Goal: Check status: Check status

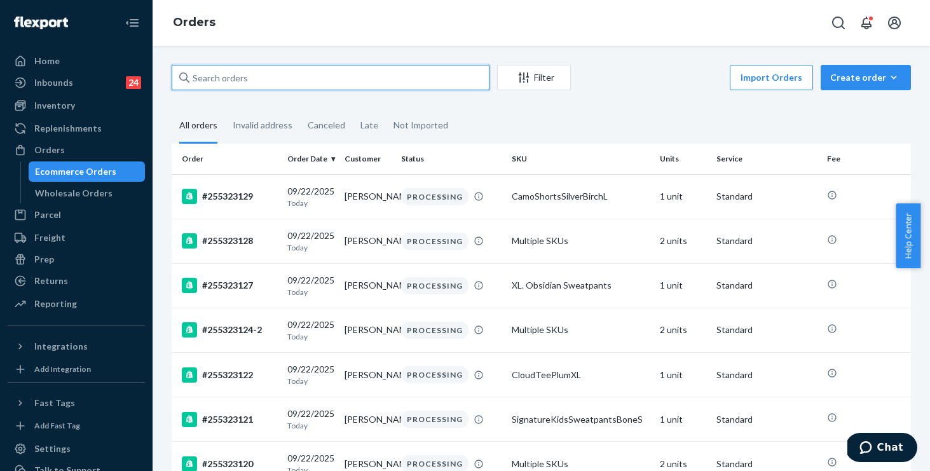
click at [247, 80] on input "text" at bounding box center [331, 77] width 318 height 25
paste input "254818577"
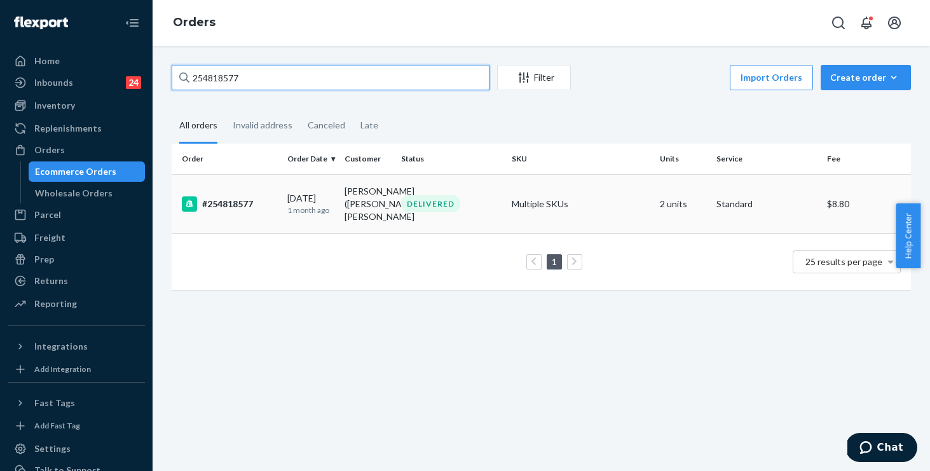
type input "254818577"
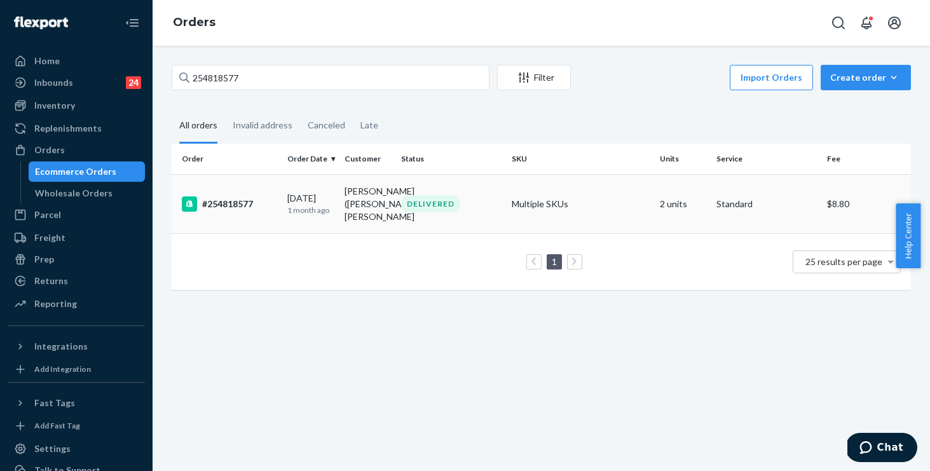
click at [618, 209] on td "Multiple SKUs" at bounding box center [581, 203] width 148 height 59
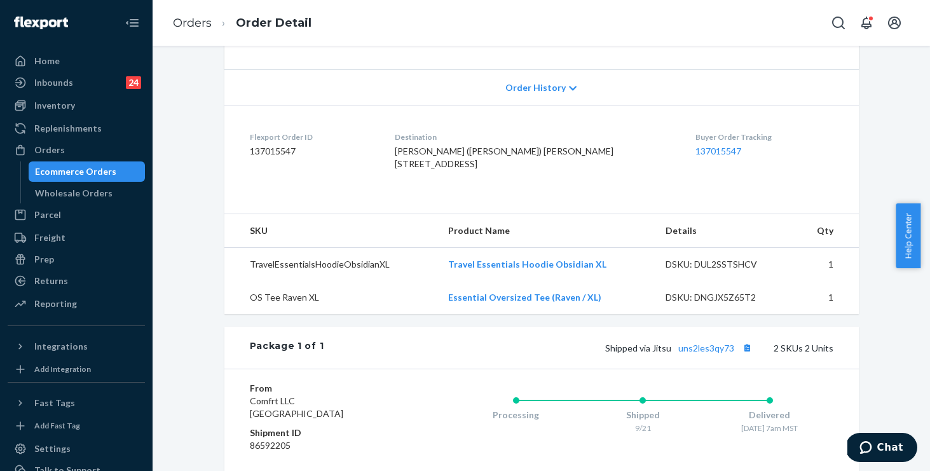
scroll to position [250, 0]
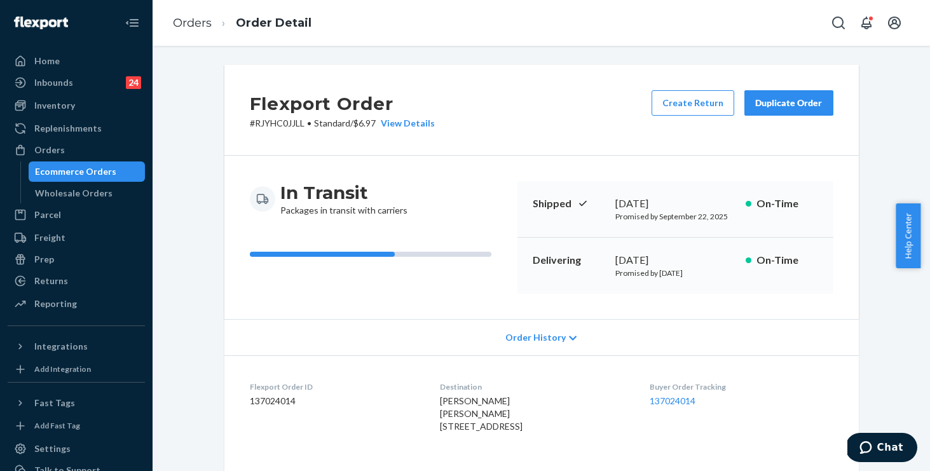
click at [535, 322] on div "Order History" at bounding box center [541, 337] width 634 height 36
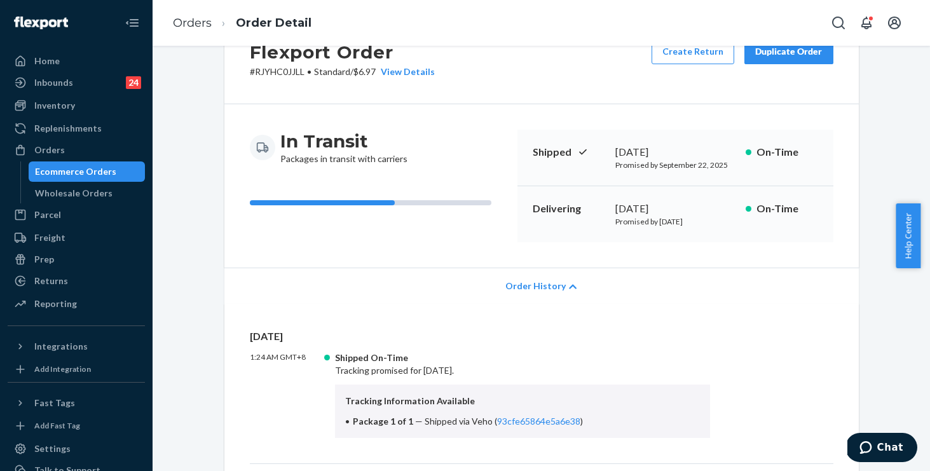
scroll to position [67, 0]
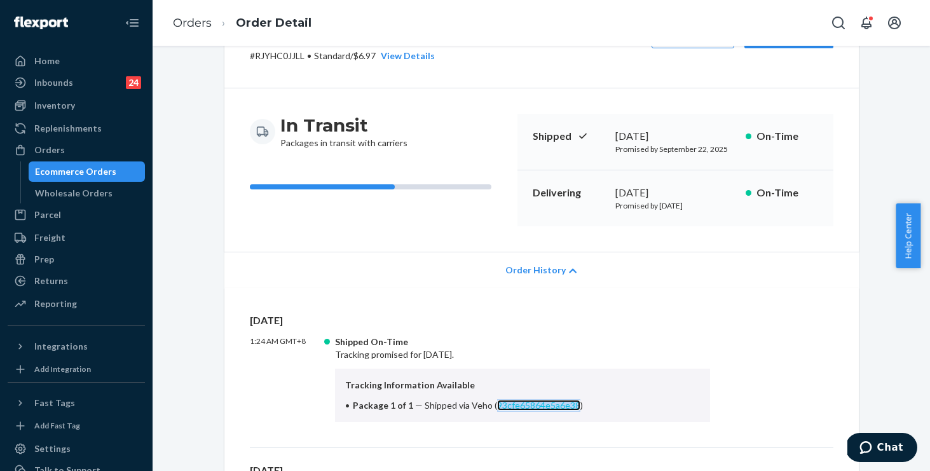
copy link "93cfe65864e5a6e38"
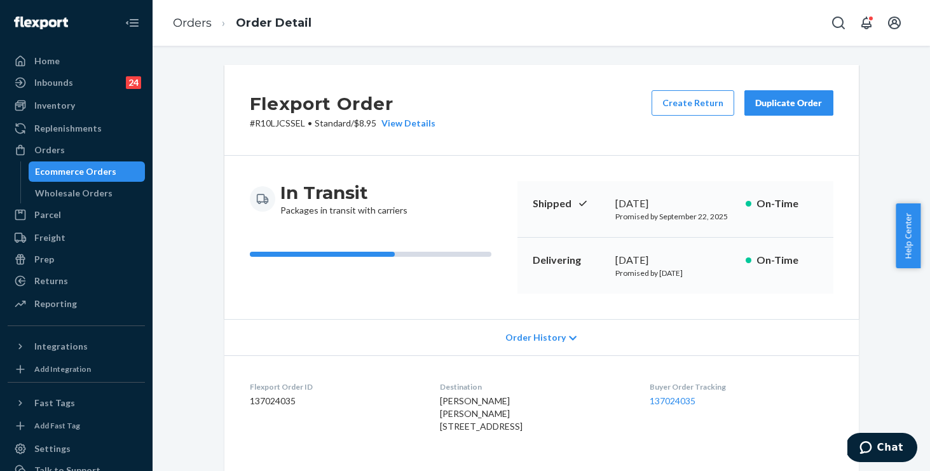
click at [533, 335] on span "Order History" at bounding box center [535, 337] width 60 height 13
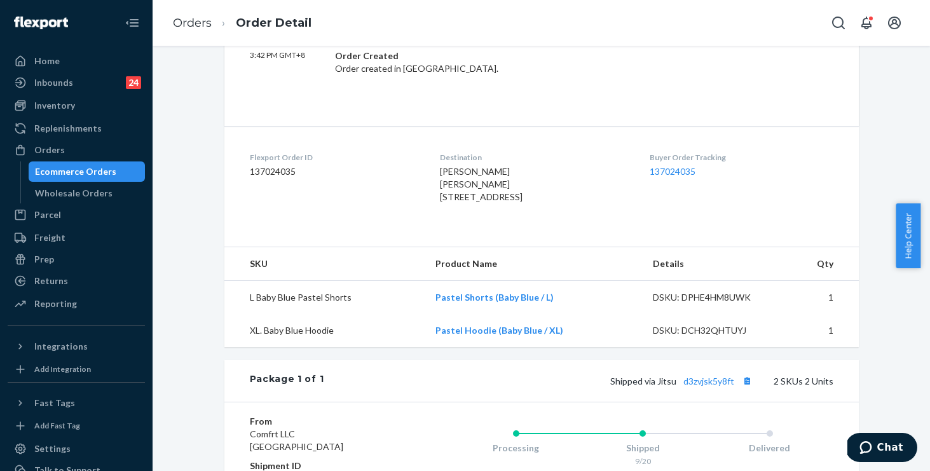
scroll to position [271, 0]
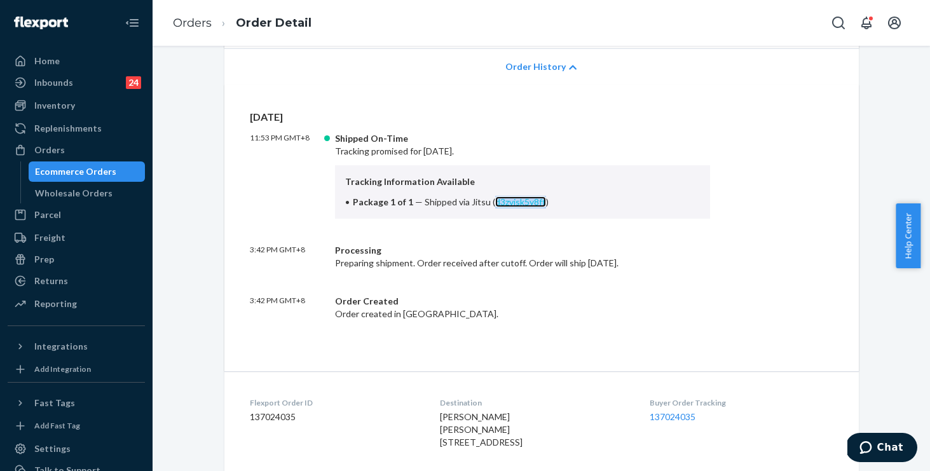
copy link "d3zvjsk5y8ft"
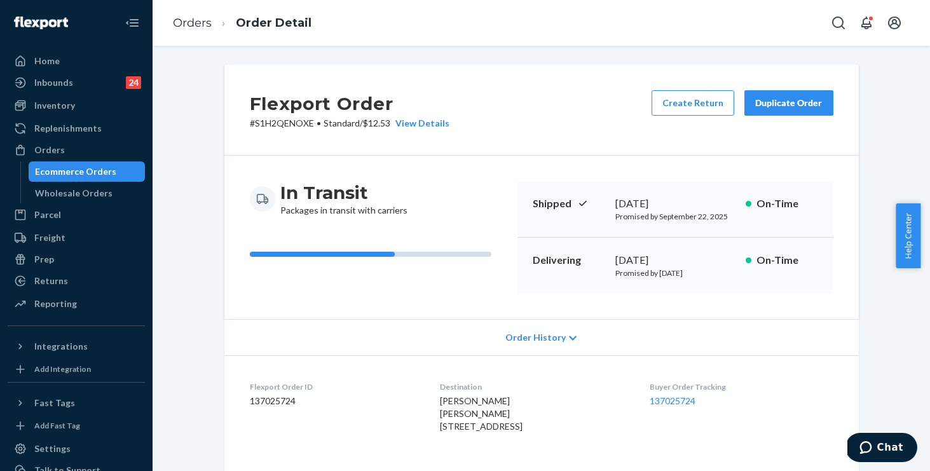
click at [517, 332] on span "Order History" at bounding box center [535, 337] width 60 height 13
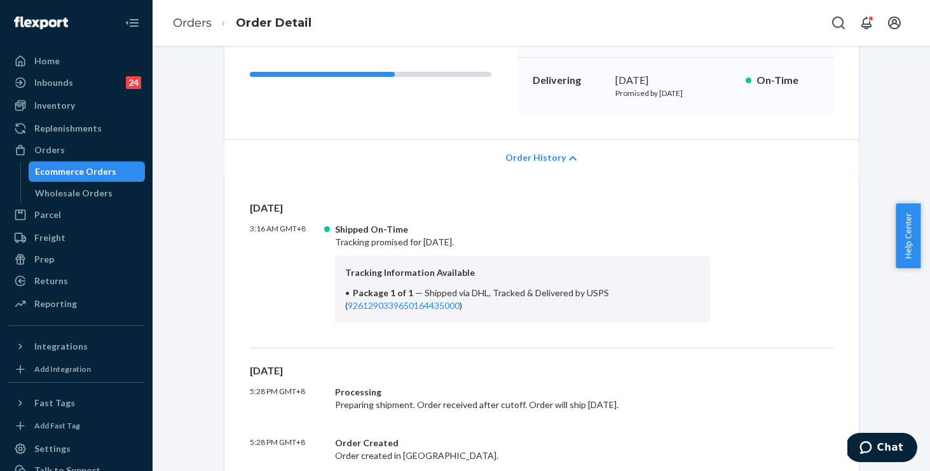
scroll to position [182, 0]
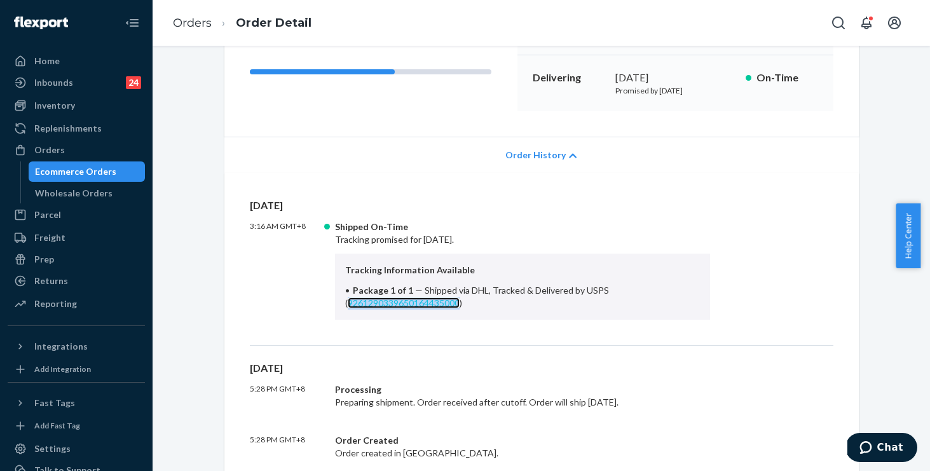
copy link "9261290339650164435000"
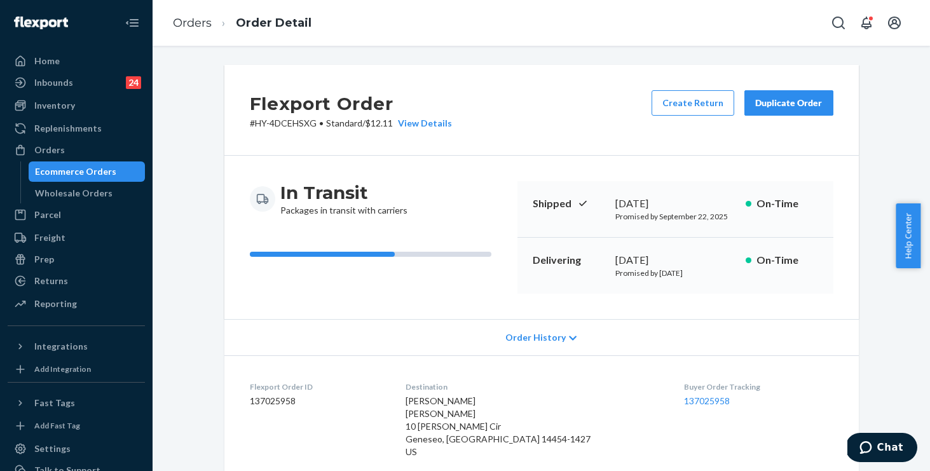
click at [527, 335] on span "Order History" at bounding box center [535, 337] width 60 height 13
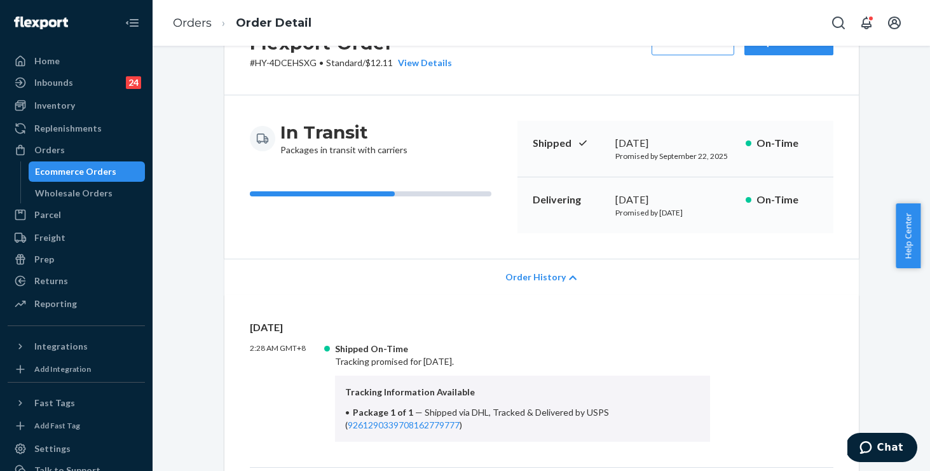
scroll to position [167, 0]
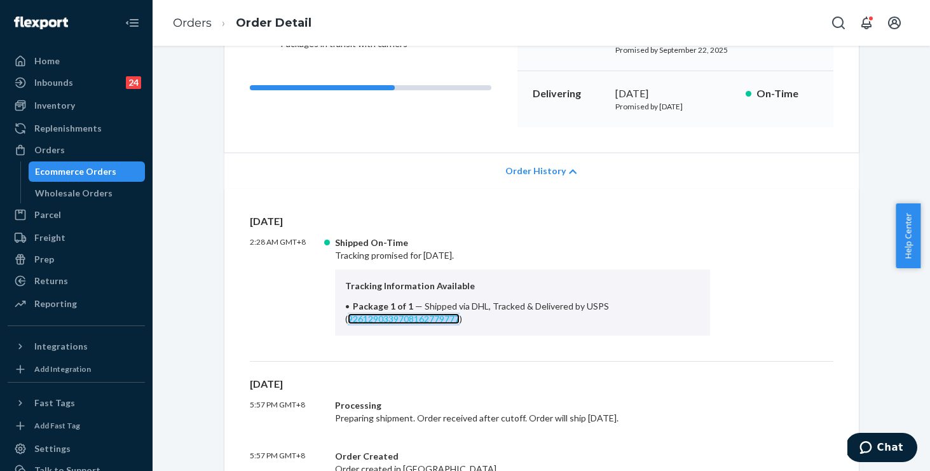
copy link "9261290339708162779777"
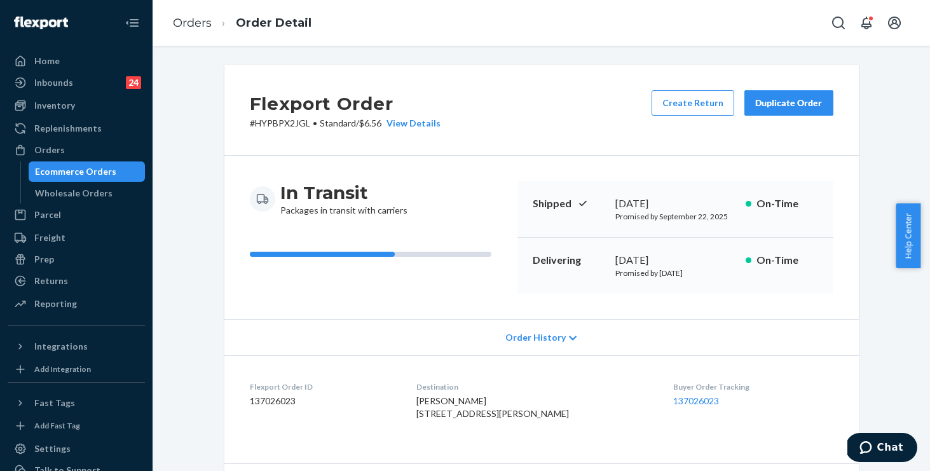
drag, startPoint x: 514, startPoint y: 333, endPoint x: 506, endPoint y: 304, distance: 29.8
click at [514, 333] on span "Order History" at bounding box center [535, 337] width 60 height 13
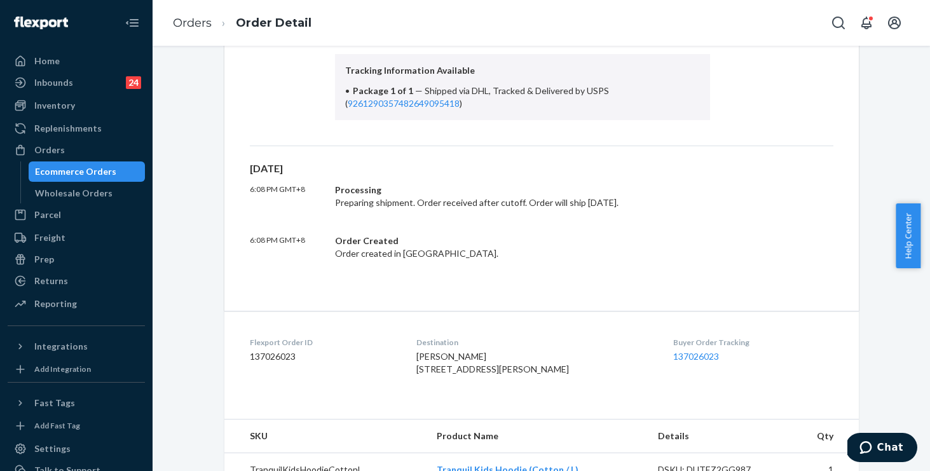
scroll to position [381, 0]
copy link "9261290357482649095418"
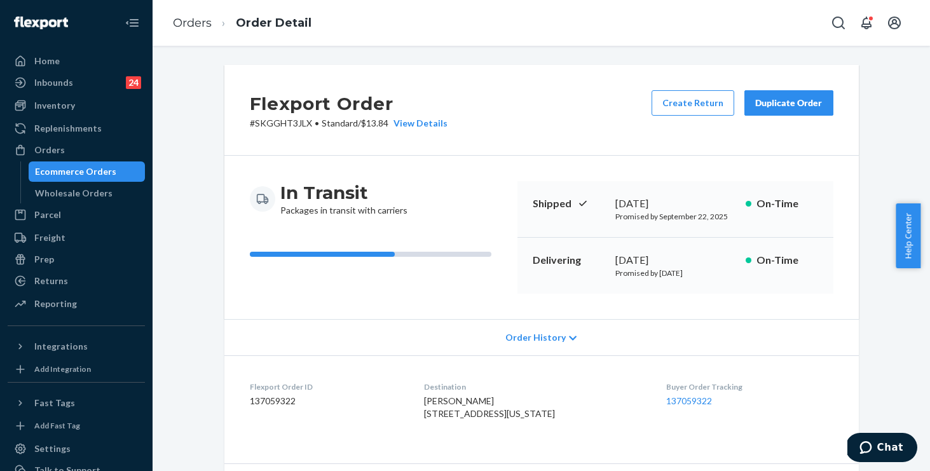
click at [548, 339] on span "Order History" at bounding box center [535, 337] width 60 height 13
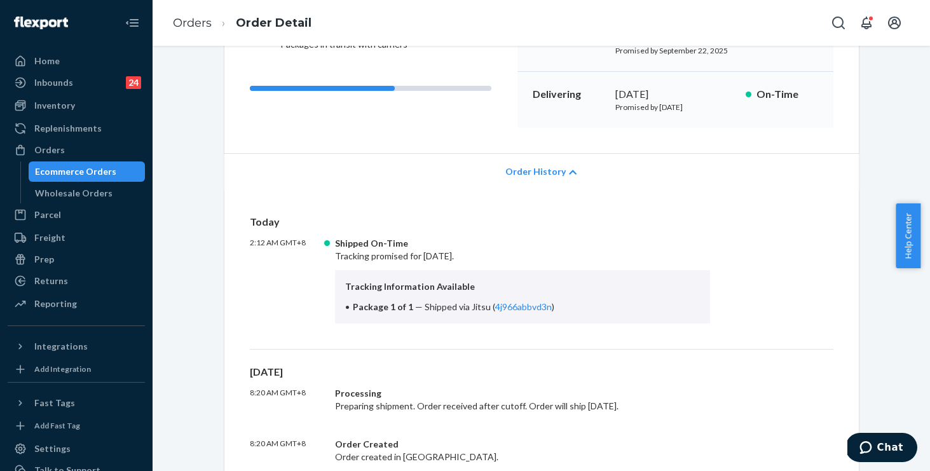
scroll to position [254, 0]
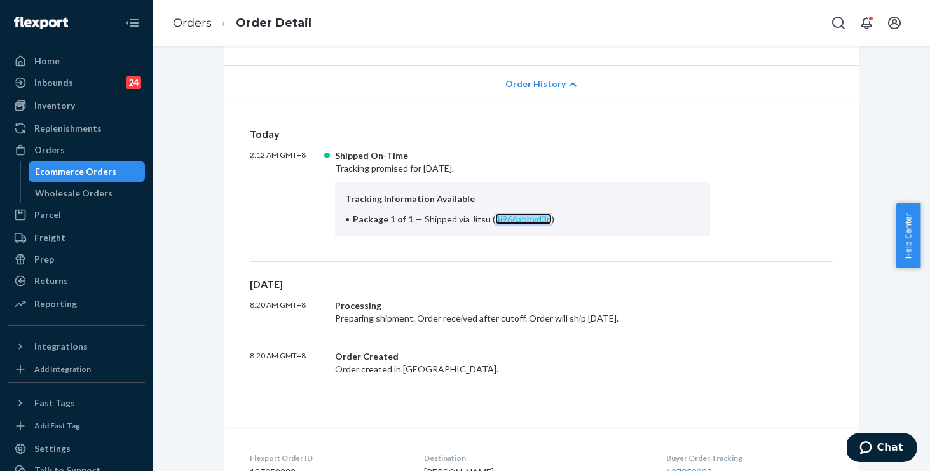
copy link "4j966abbvd3n"
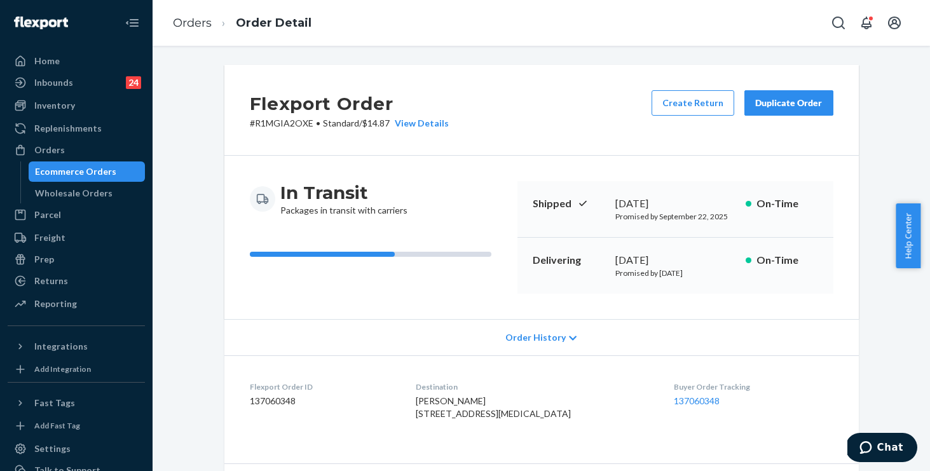
click at [535, 340] on span "Order History" at bounding box center [535, 337] width 60 height 13
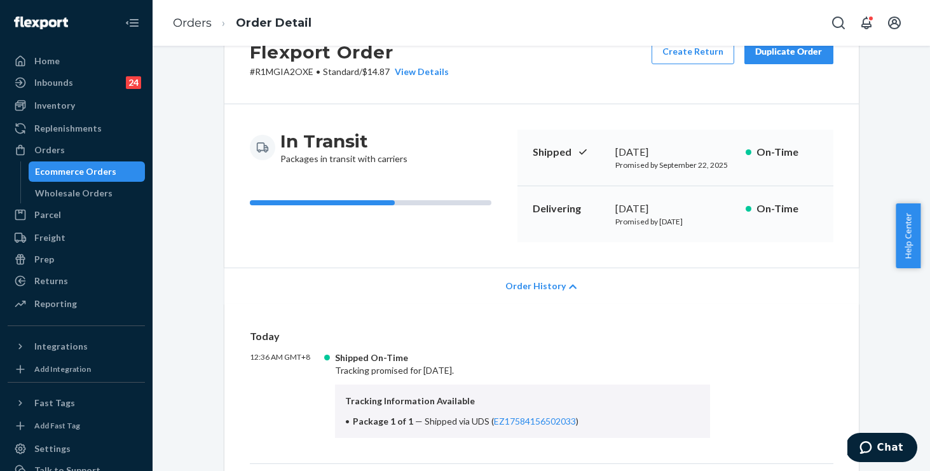
scroll to position [79, 0]
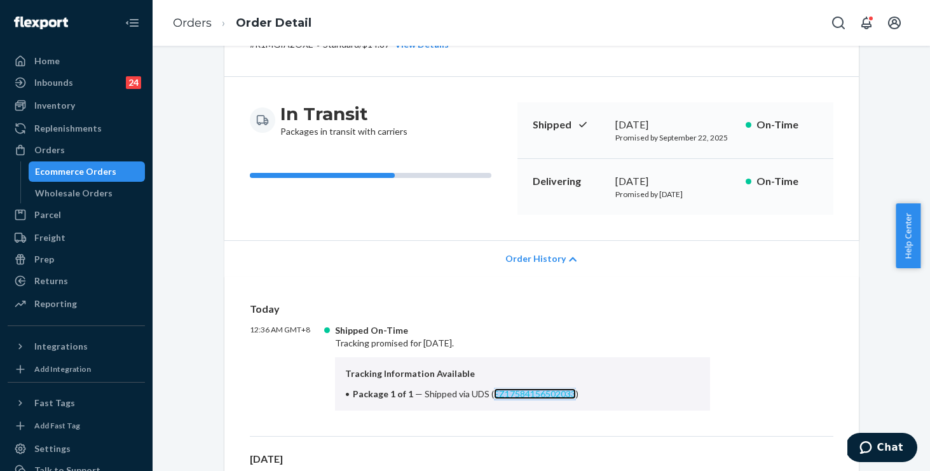
copy link "EZ17584156502033"
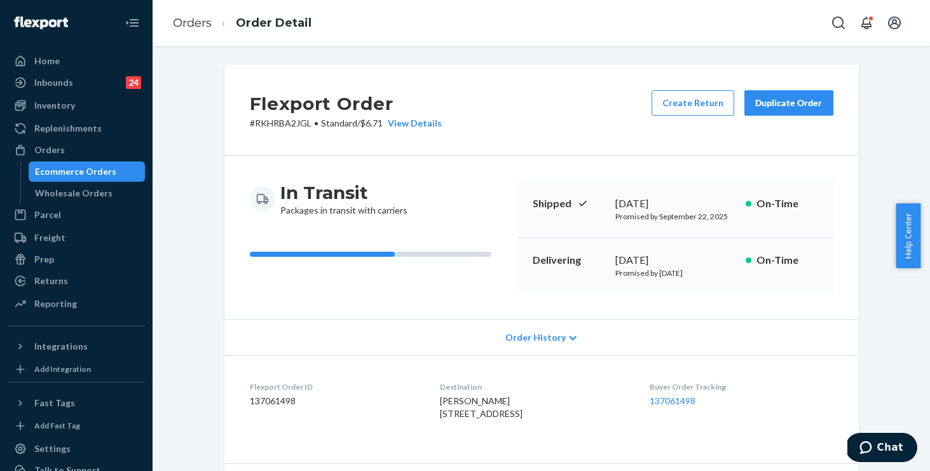
click at [557, 334] on span "Order History" at bounding box center [535, 337] width 60 height 13
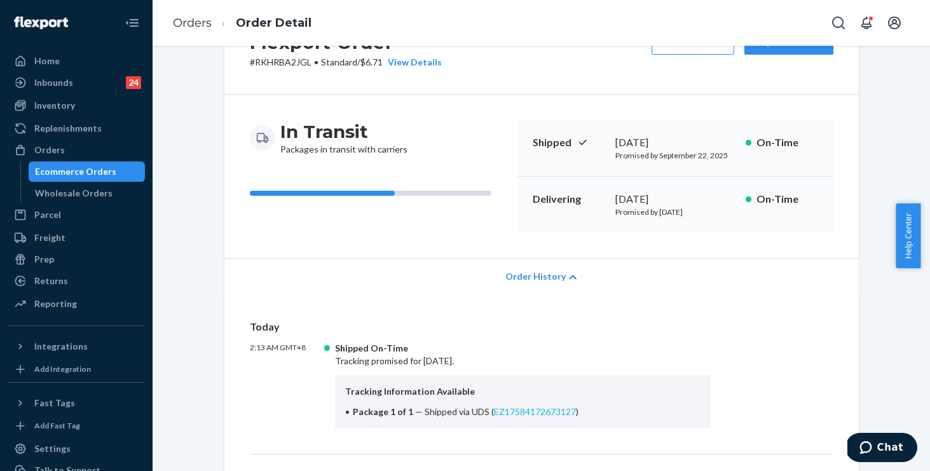
scroll to position [167, 0]
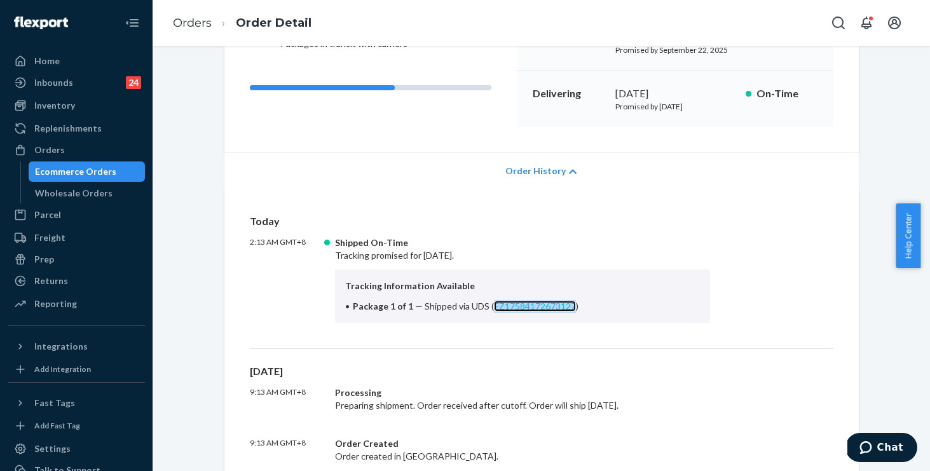
copy link "EZ17584172673127"
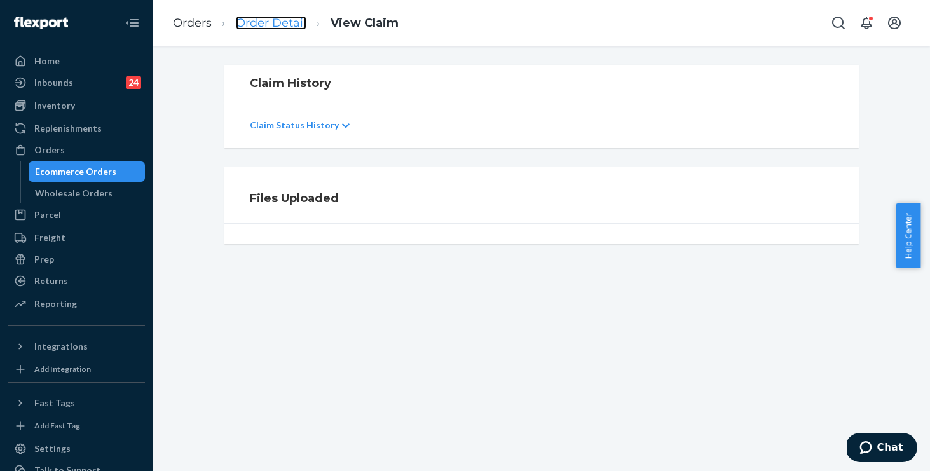
click at [287, 27] on link "Order Detail" at bounding box center [271, 23] width 71 height 14
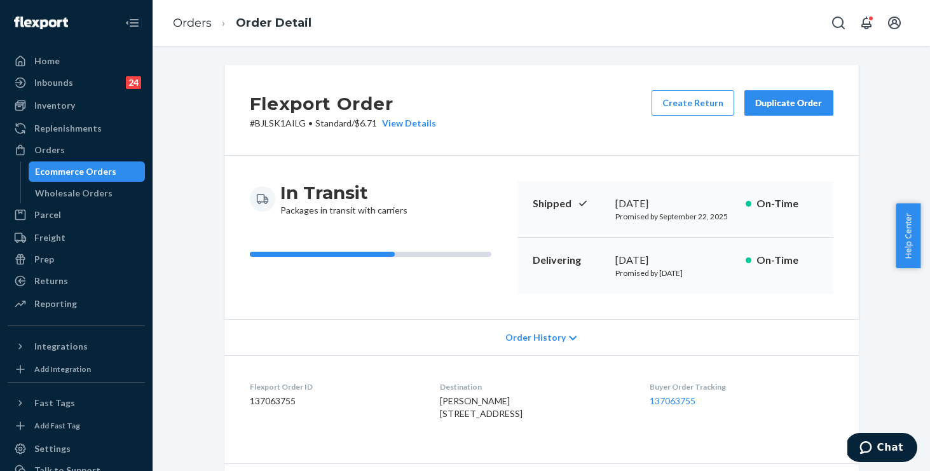
click at [529, 339] on span "Order History" at bounding box center [535, 337] width 60 height 13
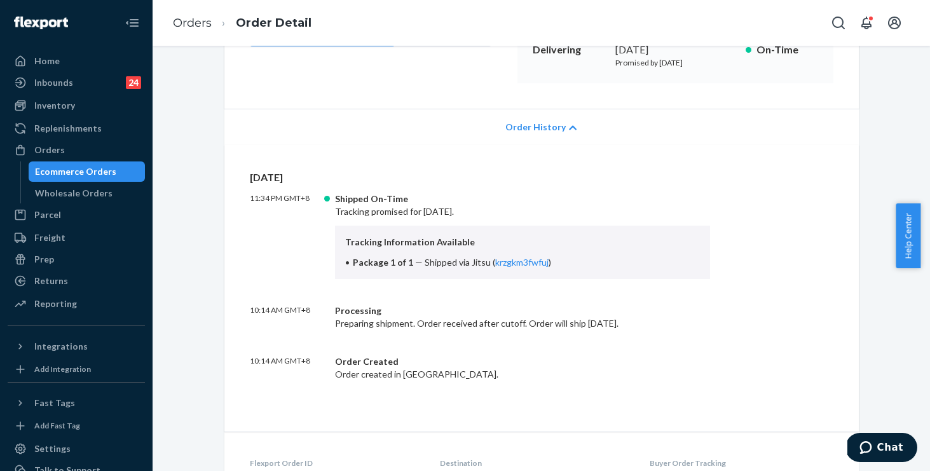
scroll to position [247, 0]
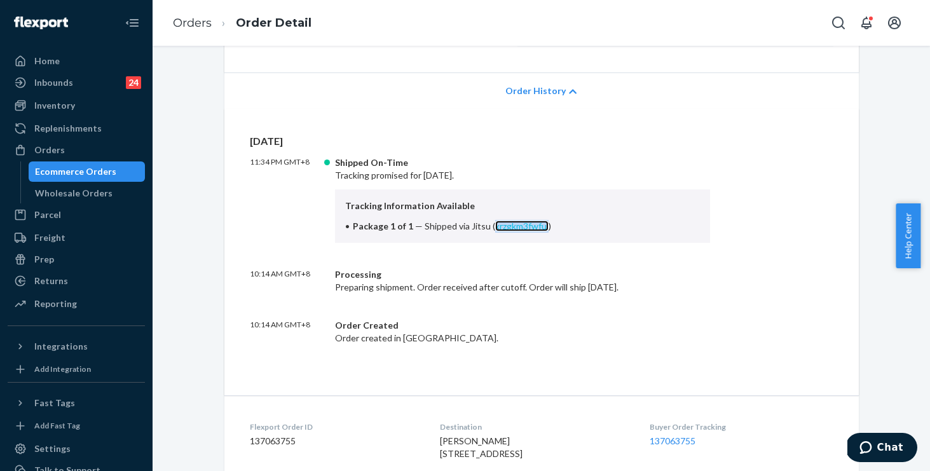
copy link "krzgkm3fwfuj"
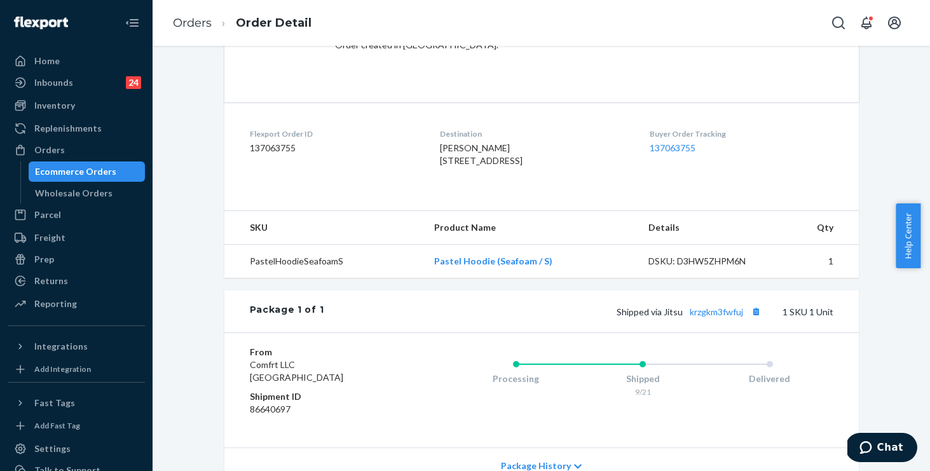
scroll to position [658, 0]
